Goal: Task Accomplishment & Management: Use online tool/utility

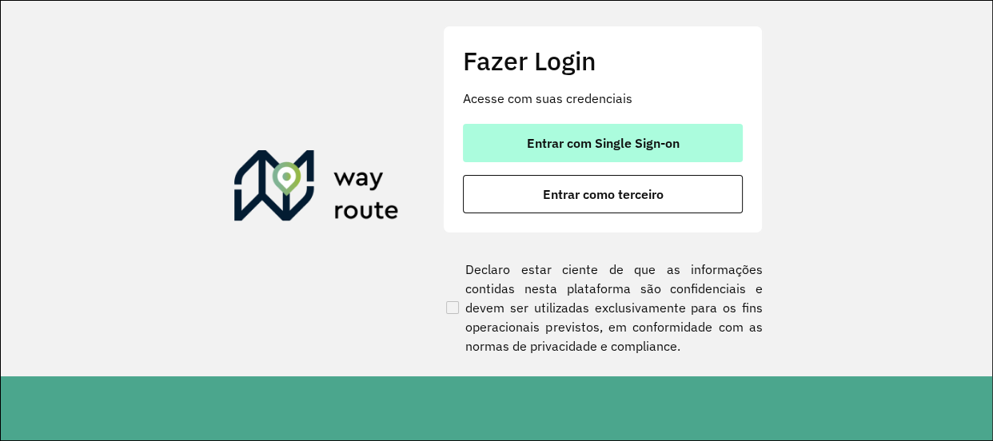
click at [570, 149] on span "Entrar com Single Sign-on" at bounding box center [603, 143] width 153 height 13
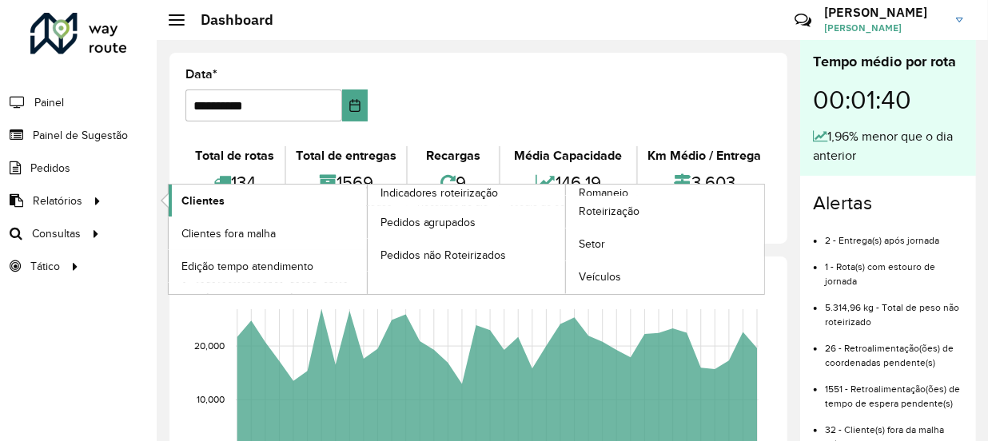
click at [253, 206] on link "Clientes" at bounding box center [268, 201] width 198 height 32
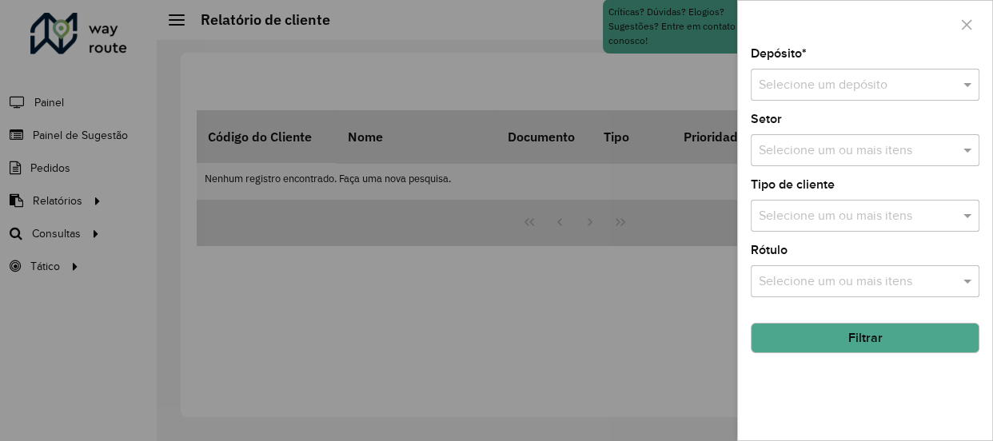
click at [86, 205] on div at bounding box center [496, 220] width 993 height 441
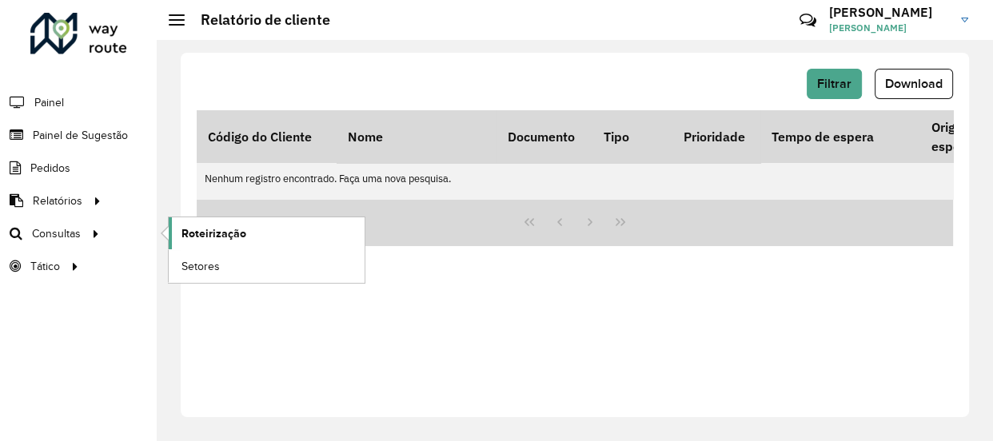
click at [240, 225] on span "Roteirização" at bounding box center [213, 233] width 65 height 17
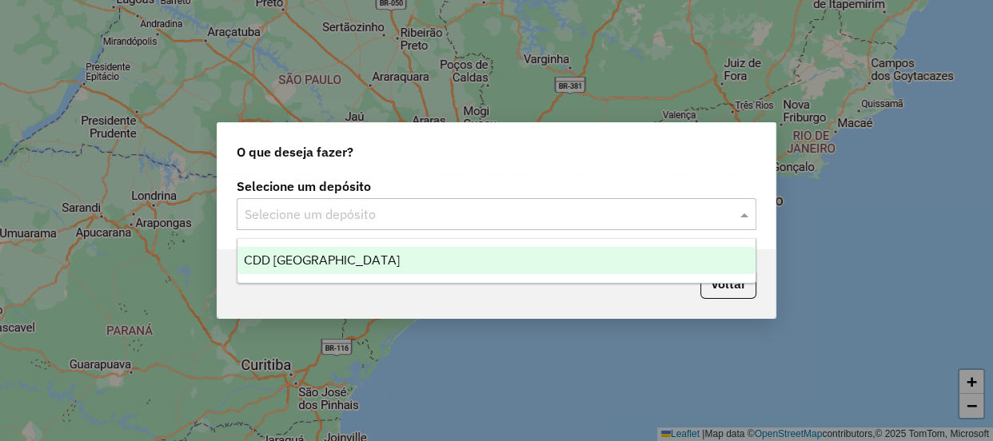
click at [320, 208] on input "text" at bounding box center [481, 214] width 472 height 19
click at [304, 263] on span "CDD São Paulo" at bounding box center [322, 260] width 156 height 14
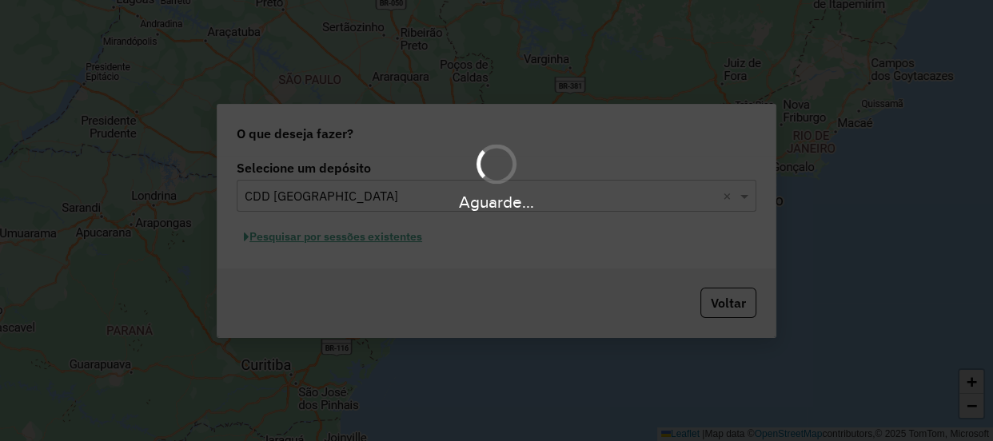
click at [291, 247] on div "Aguarde..." at bounding box center [496, 220] width 993 height 441
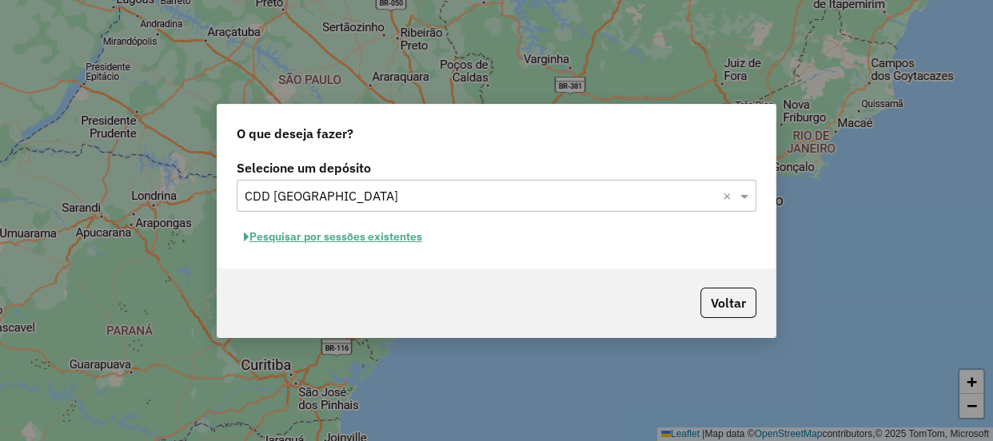
click at [366, 233] on button "Pesquisar por sessões existentes" at bounding box center [333, 237] width 193 height 25
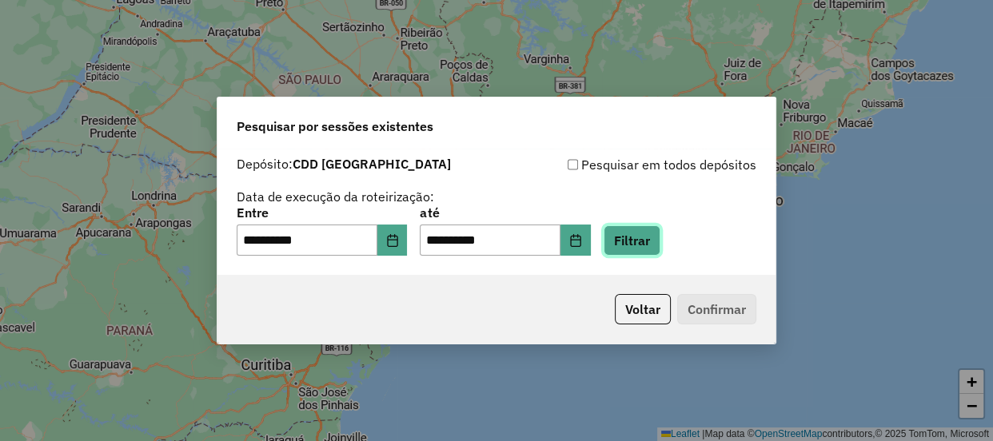
click at [659, 255] on button "Filtrar" at bounding box center [631, 240] width 57 height 30
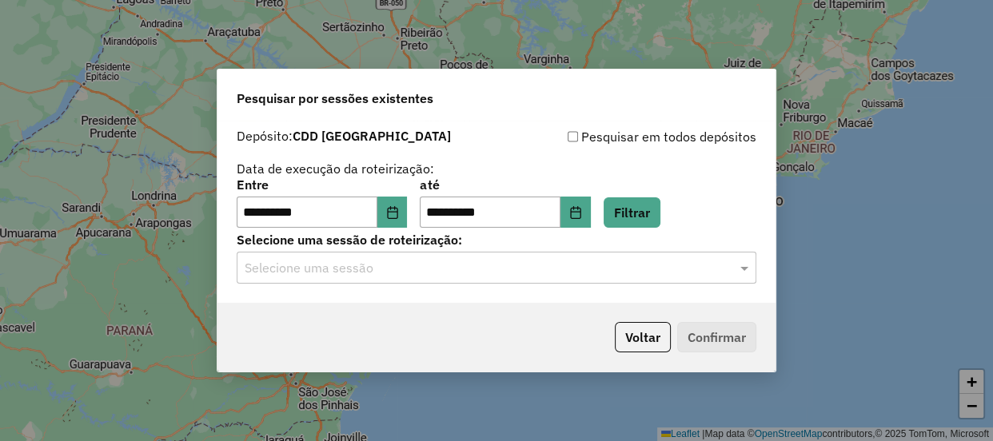
click at [711, 266] on input "text" at bounding box center [481, 268] width 472 height 19
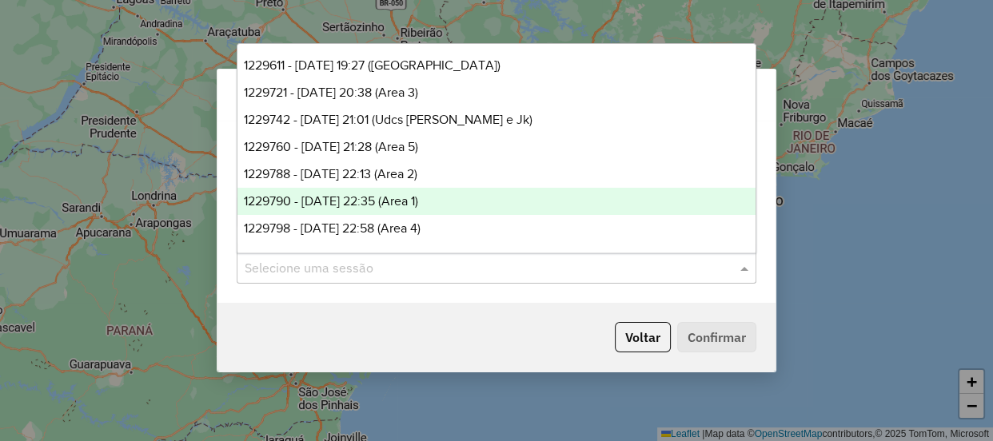
click at [394, 197] on span "1229790 - 14/08/2025 22:35 (Area 1)" at bounding box center [331, 201] width 174 height 14
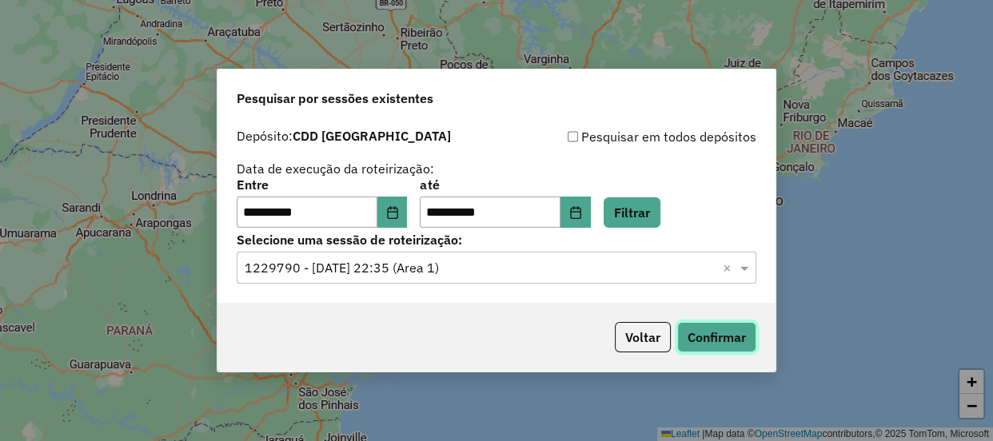
click at [710, 338] on button "Confirmar" at bounding box center [716, 337] width 79 height 30
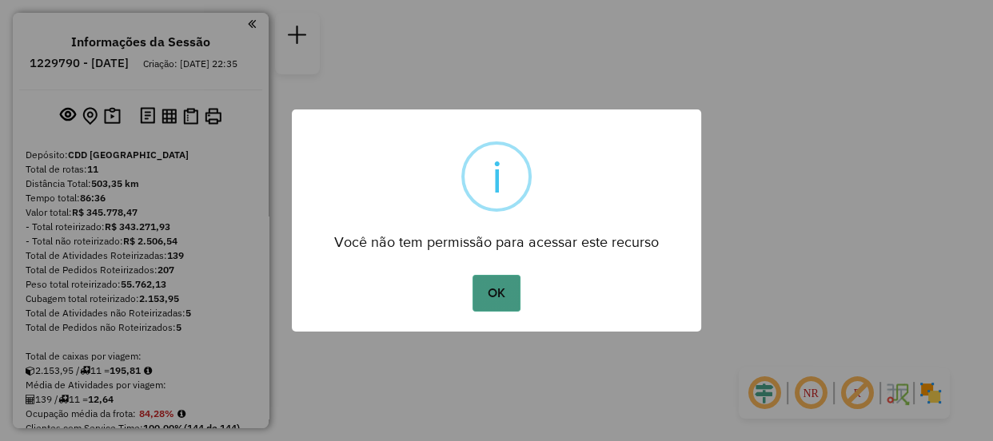
click at [496, 296] on button "OK" at bounding box center [495, 293] width 47 height 37
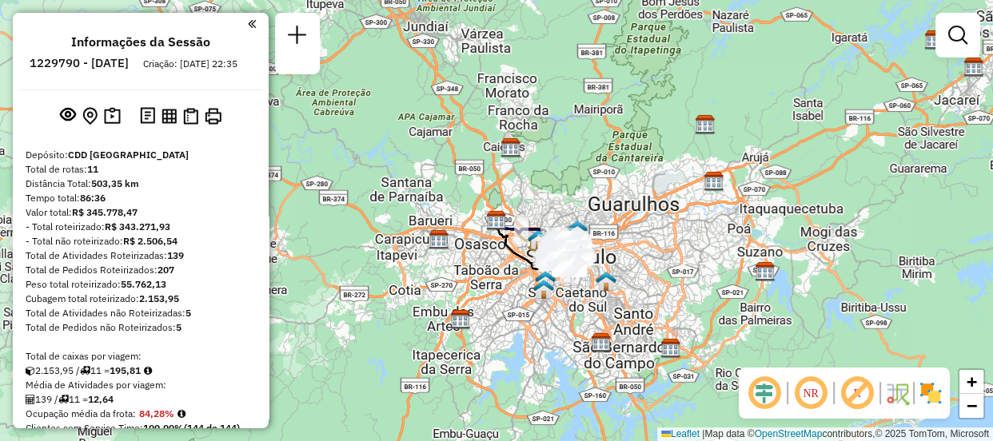
scroll to position [518, 0]
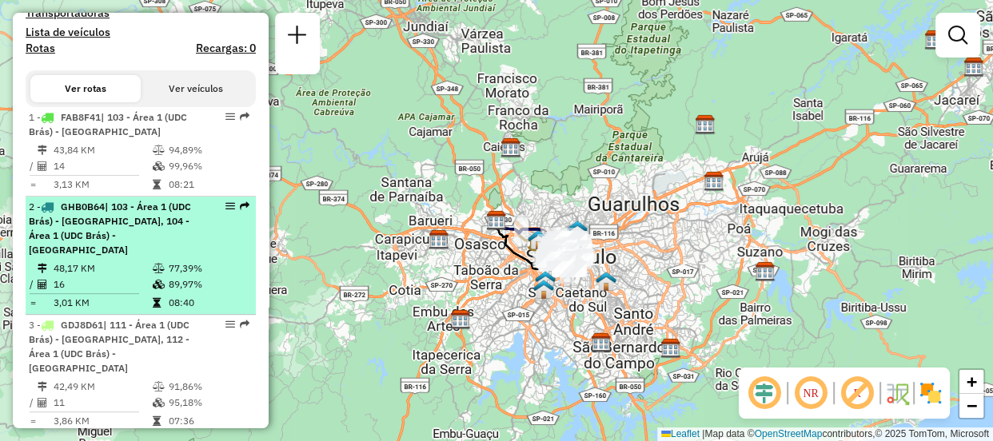
select select "**********"
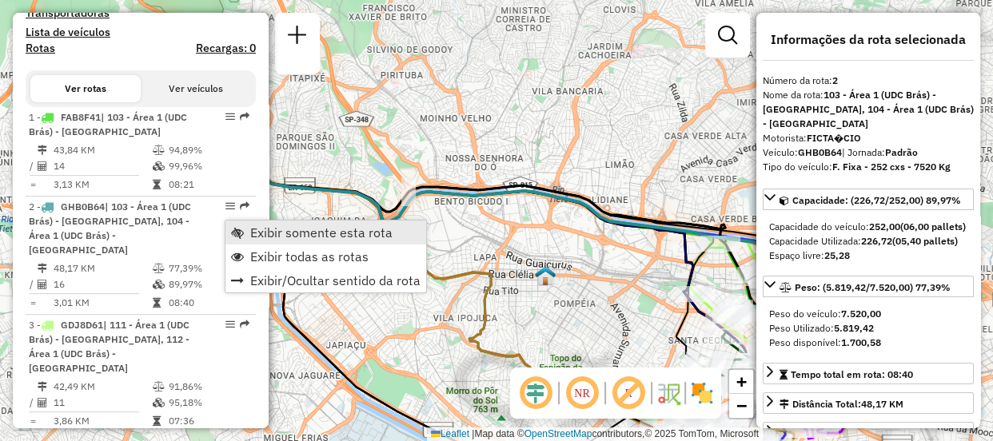
click at [260, 226] on span "Exibir somente esta rota" at bounding box center [321, 232] width 142 height 13
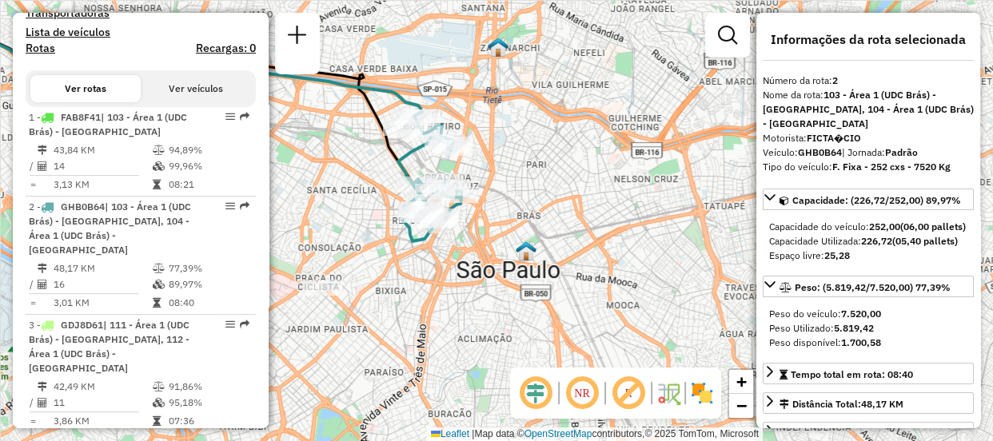
drag, startPoint x: 678, startPoint y: 277, endPoint x: 390, endPoint y: 168, distance: 307.8
click at [316, 137] on div "Janela de atendimento Grade de atendimento Capacidade Transportadoras Veículos …" at bounding box center [496, 220] width 993 height 441
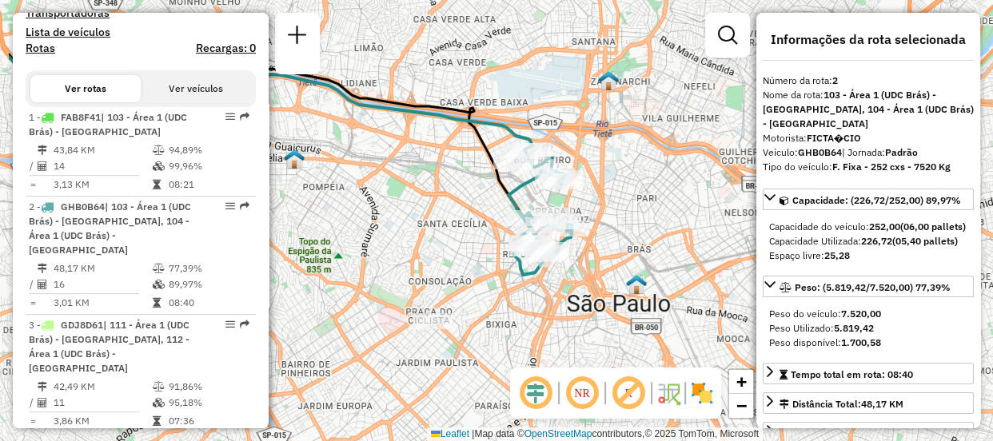
drag, startPoint x: 505, startPoint y: 173, endPoint x: 613, endPoint y: 221, distance: 118.4
click at [613, 221] on div "Janela de atendimento Grade de atendimento Capacidade Transportadoras Veículos …" at bounding box center [496, 220] width 993 height 441
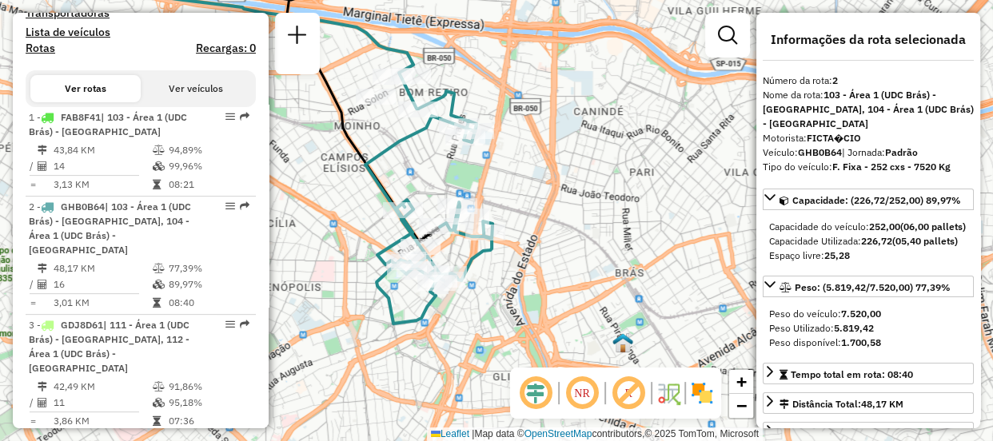
drag, startPoint x: 635, startPoint y: 205, endPoint x: 535, endPoint y: 198, distance: 99.3
click at [535, 198] on div "Janela de atendimento Grade de atendimento Capacidade Transportadoras Veículos …" at bounding box center [496, 220] width 993 height 441
